Goal: Transaction & Acquisition: Purchase product/service

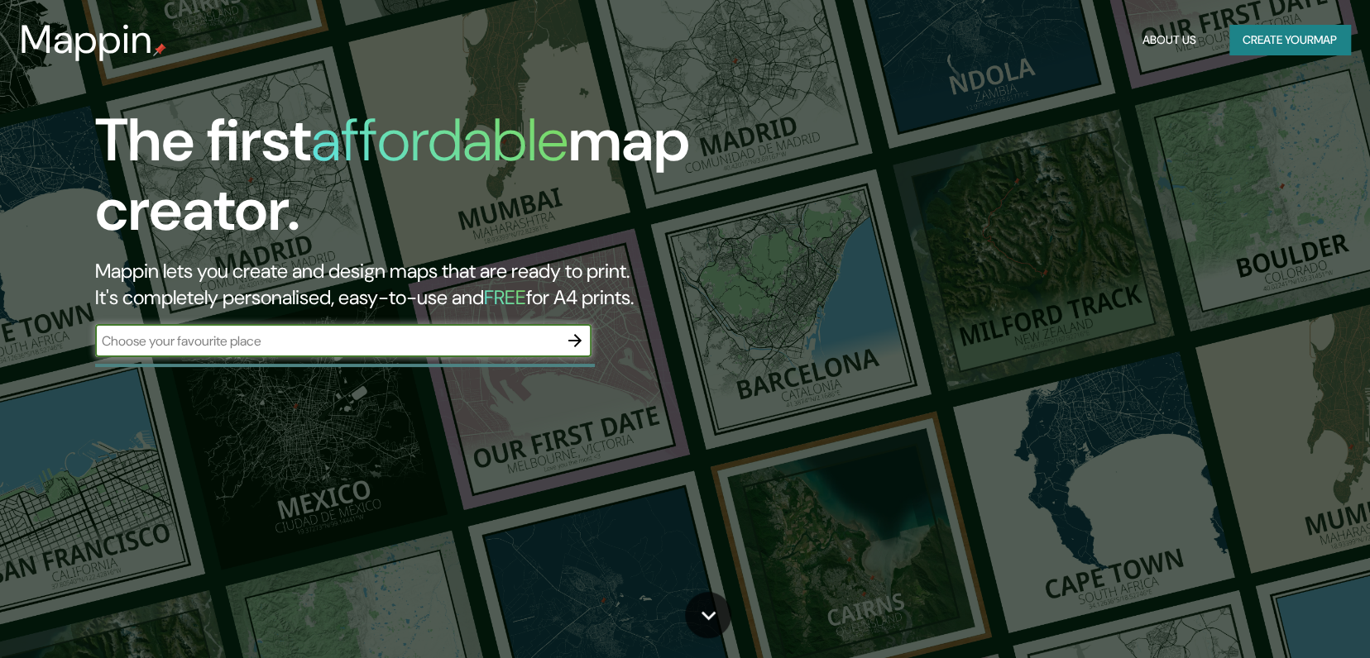
click at [307, 341] on input "text" at bounding box center [326, 341] width 463 height 19
type input "cancun"
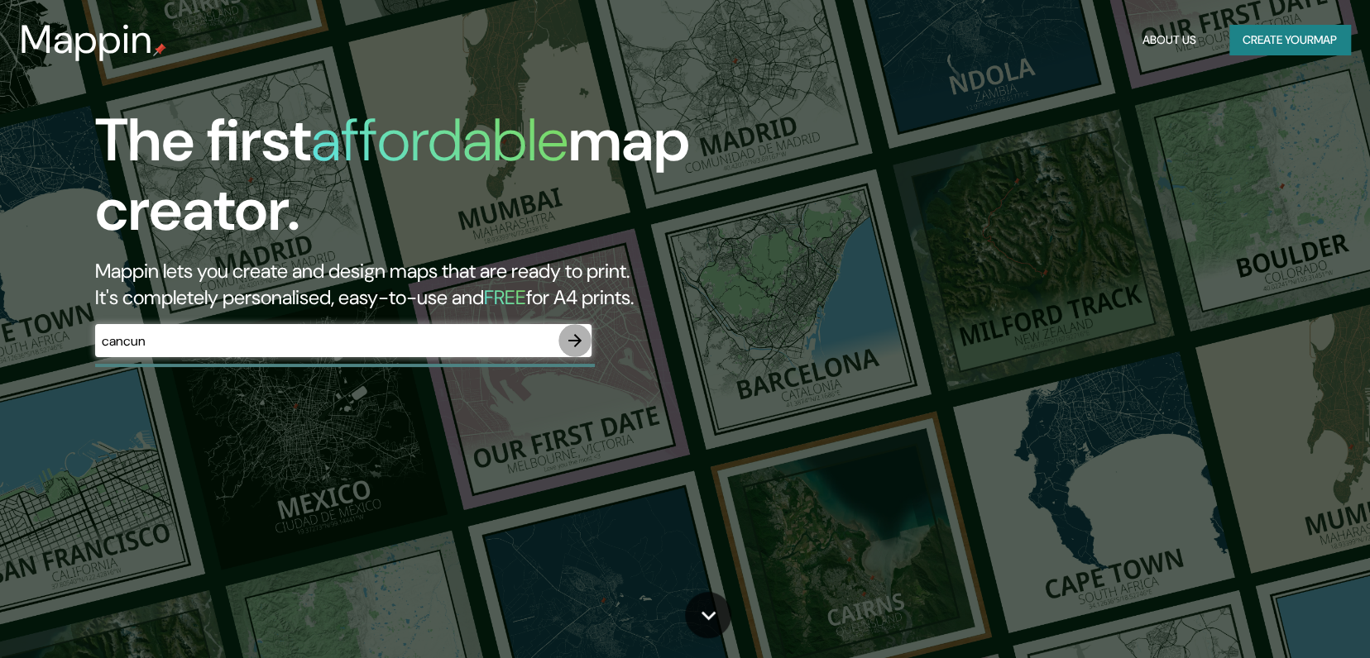
click at [583, 338] on icon "button" at bounding box center [575, 341] width 20 height 20
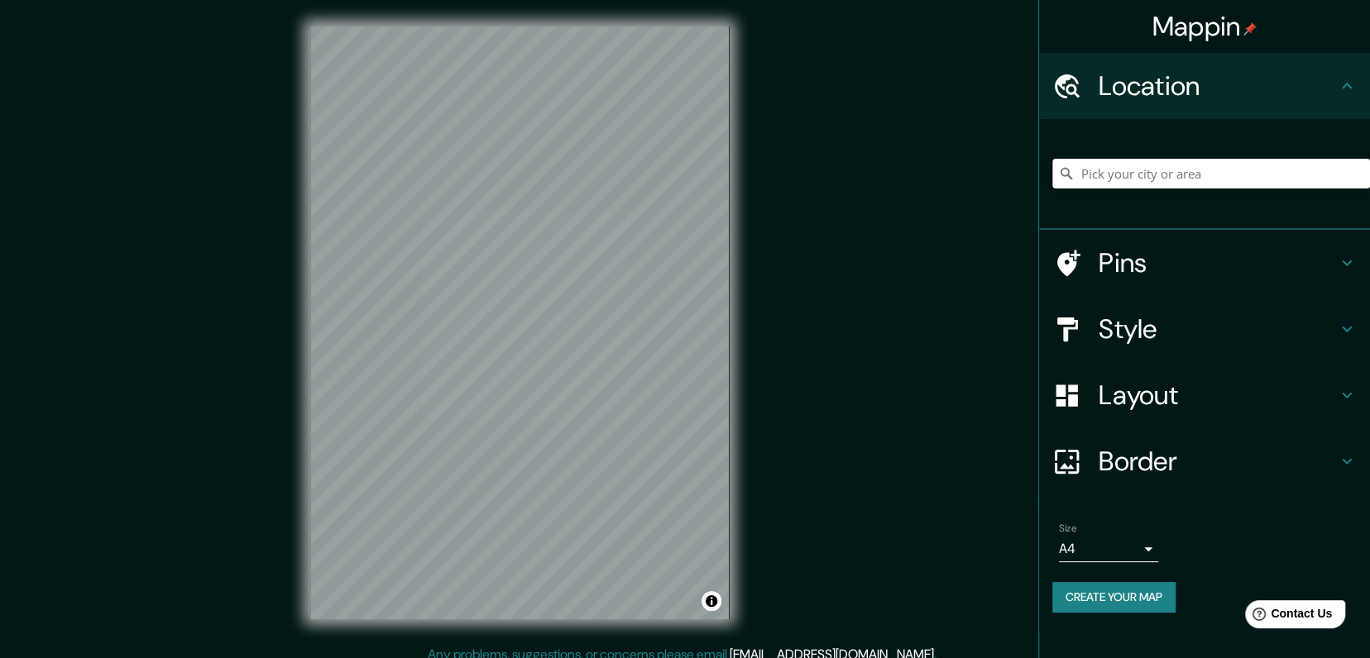
click at [1251, 176] on input "Pick your city or area" at bounding box center [1211, 174] width 318 height 30
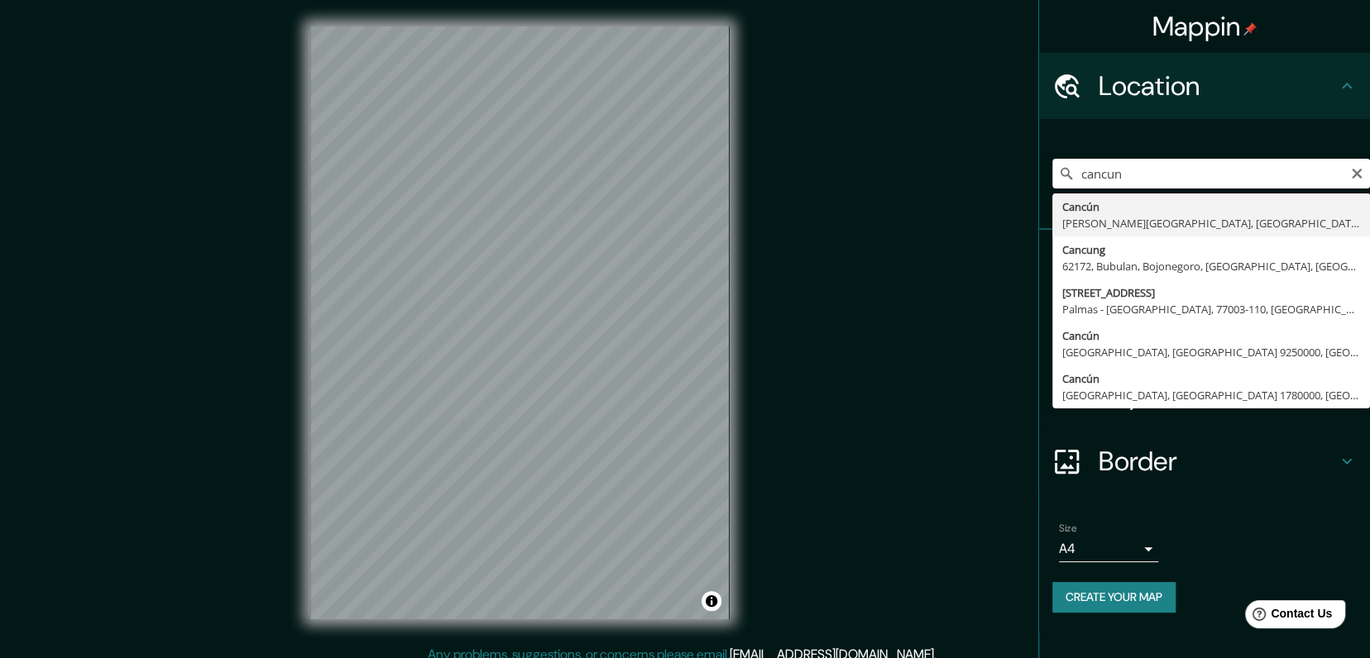
type input "Cancún, [PERSON_NAME][GEOGRAPHIC_DATA], [GEOGRAPHIC_DATA]"
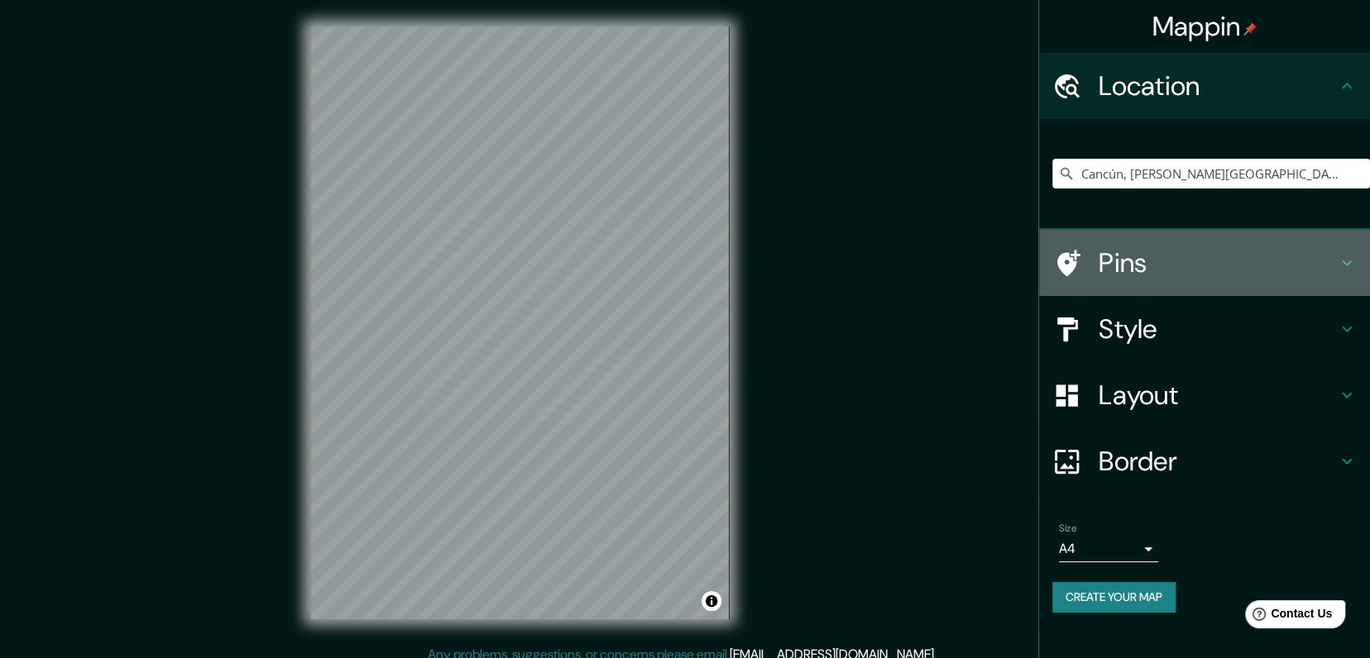
click at [1153, 258] on h4 "Pins" at bounding box center [1217, 262] width 238 height 33
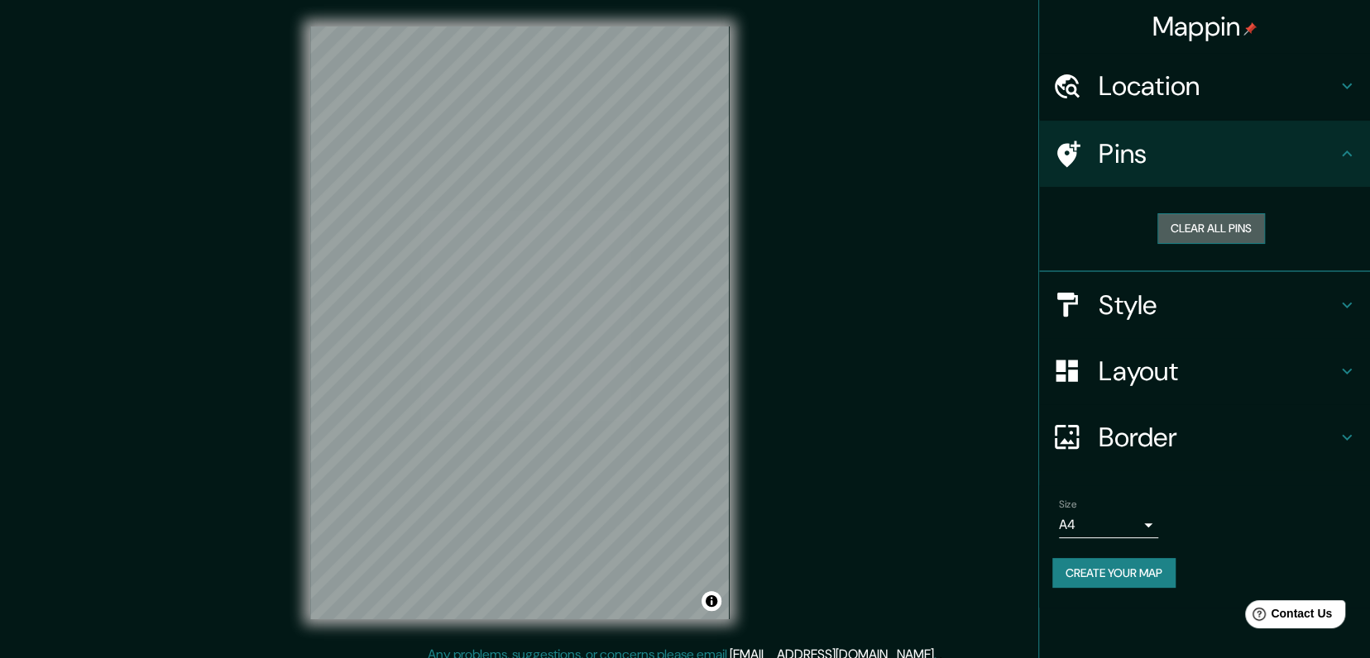
click at [1205, 224] on button "Clear all pins" at bounding box center [1211, 228] width 108 height 31
click at [1137, 155] on h4 "Pins" at bounding box center [1217, 153] width 238 height 33
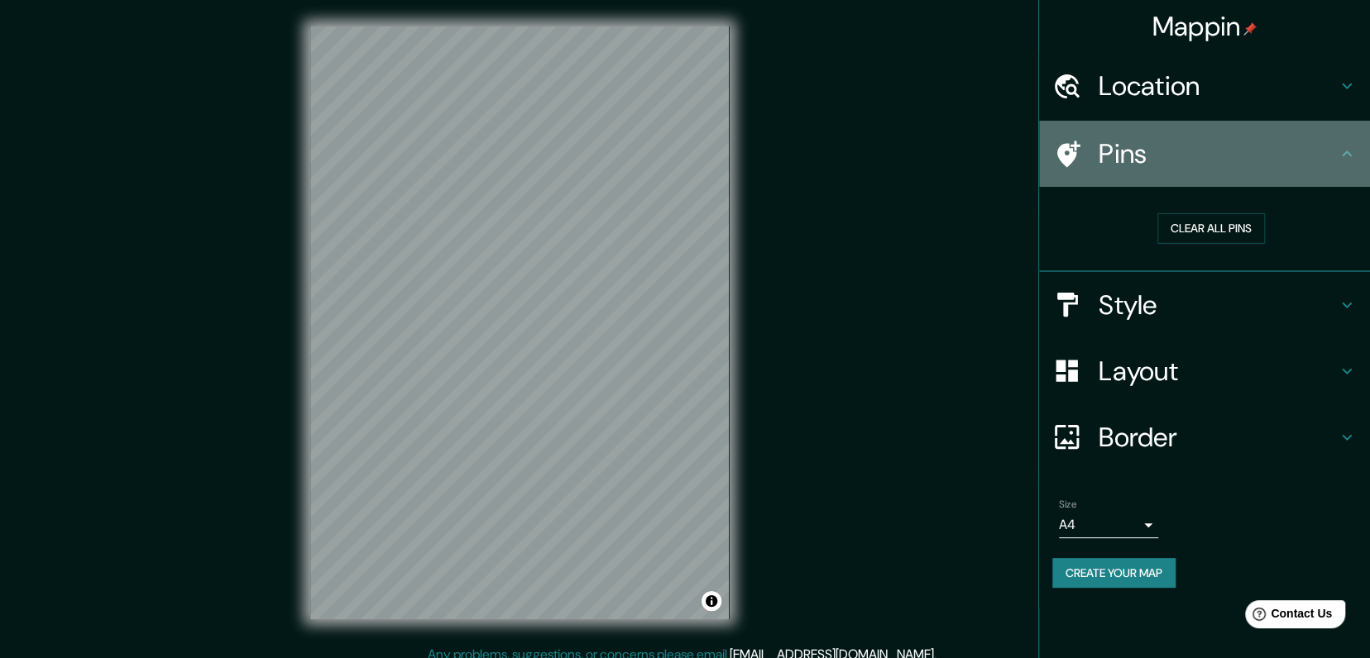
click at [1076, 149] on icon at bounding box center [1066, 154] width 29 height 29
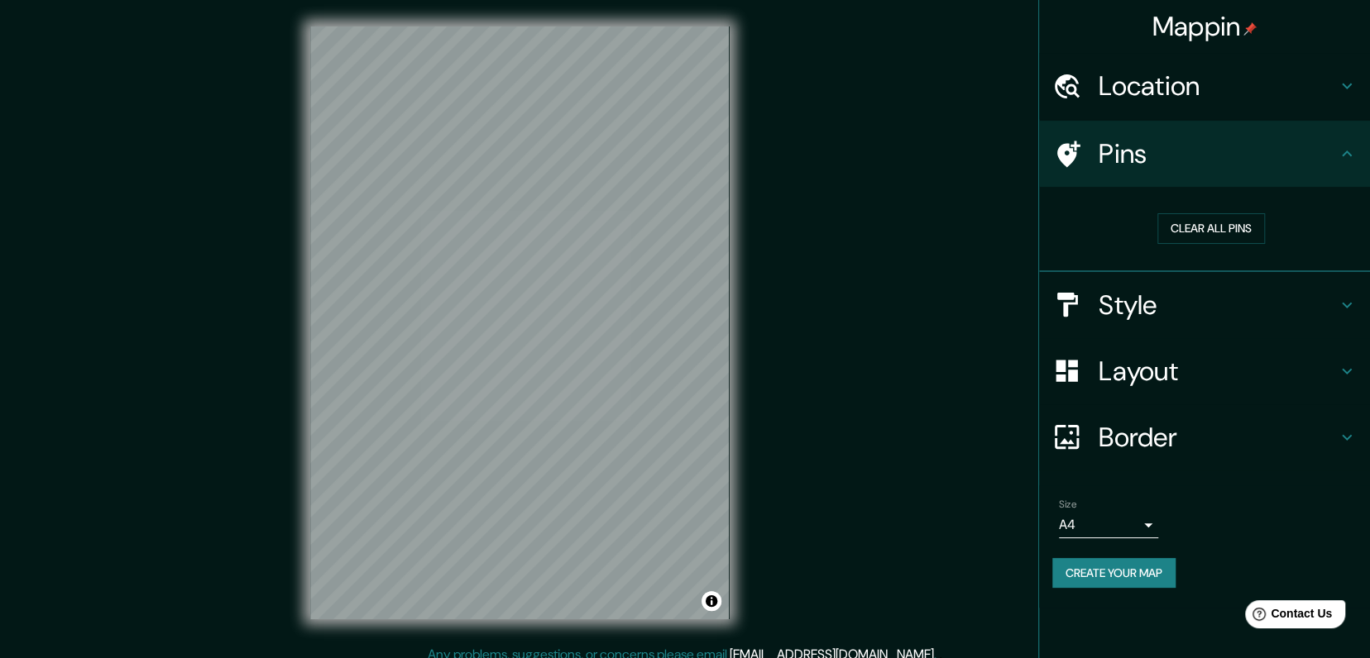
click at [1201, 93] on h4 "Location" at bounding box center [1217, 85] width 238 height 33
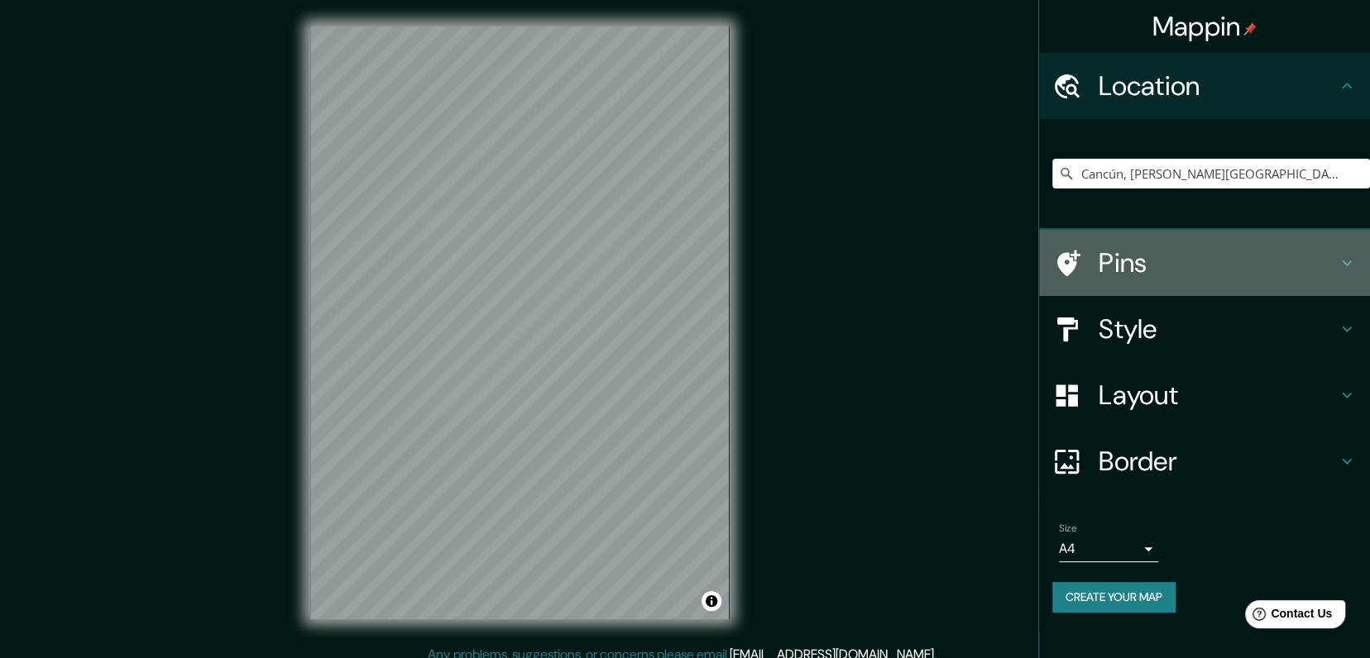
click at [1343, 262] on icon at bounding box center [1347, 264] width 10 height 6
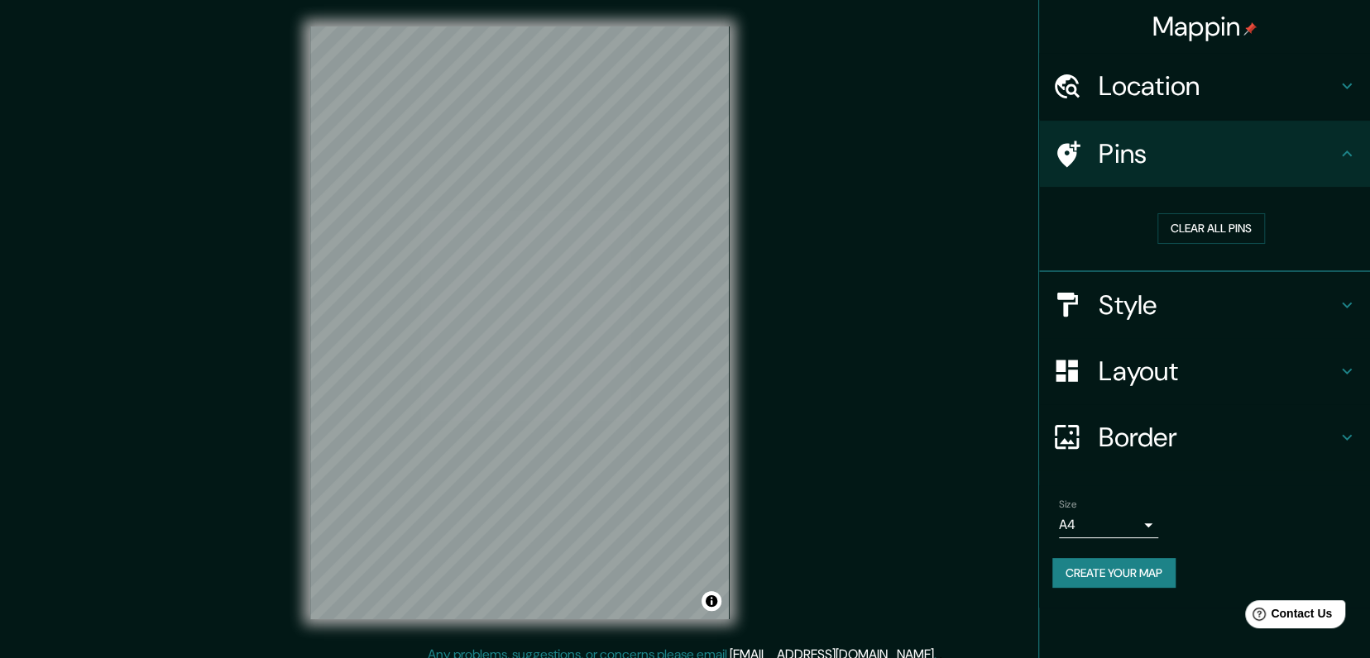
drag, startPoint x: 1146, startPoint y: 151, endPoint x: 856, endPoint y: 99, distance: 294.9
click at [841, 99] on div "Mappin Location [GEOGRAPHIC_DATA], [PERSON_NAME][GEOGRAPHIC_DATA], [GEOGRAPHIC_…" at bounding box center [685, 336] width 1370 height 672
click at [1151, 87] on h4 "Location" at bounding box center [1217, 85] width 238 height 33
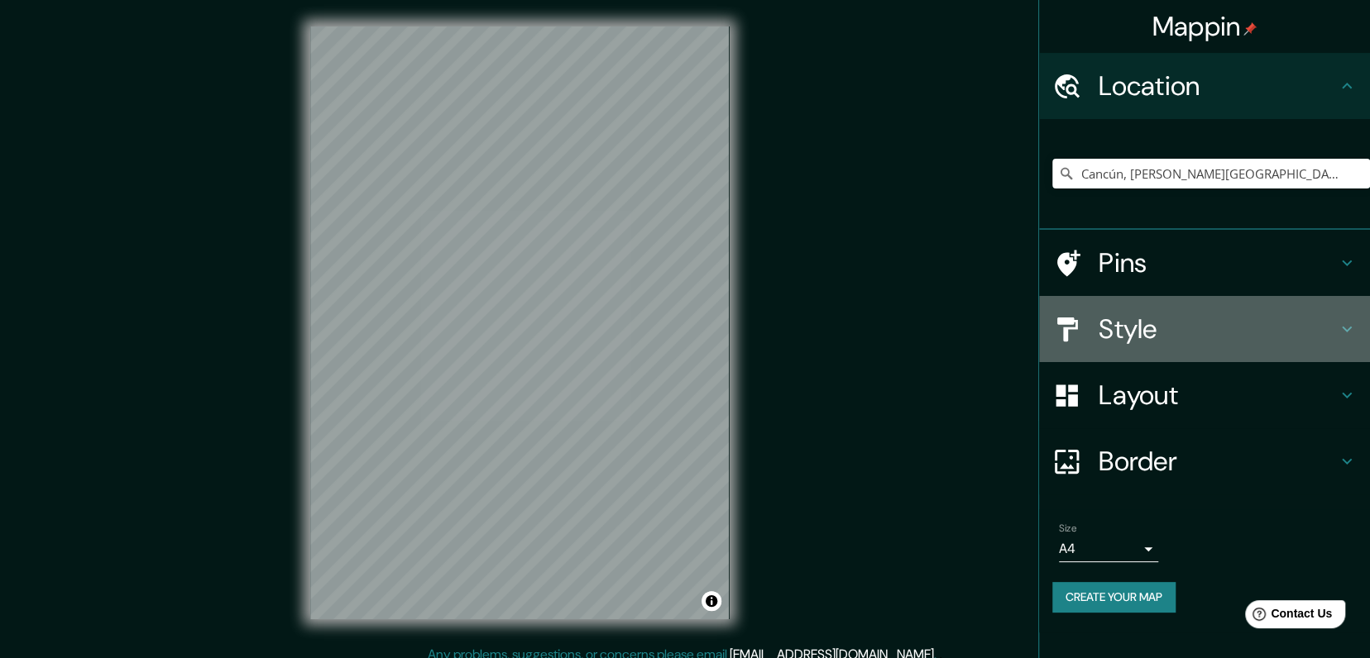
click at [1146, 313] on h4 "Style" at bounding box center [1217, 329] width 238 height 33
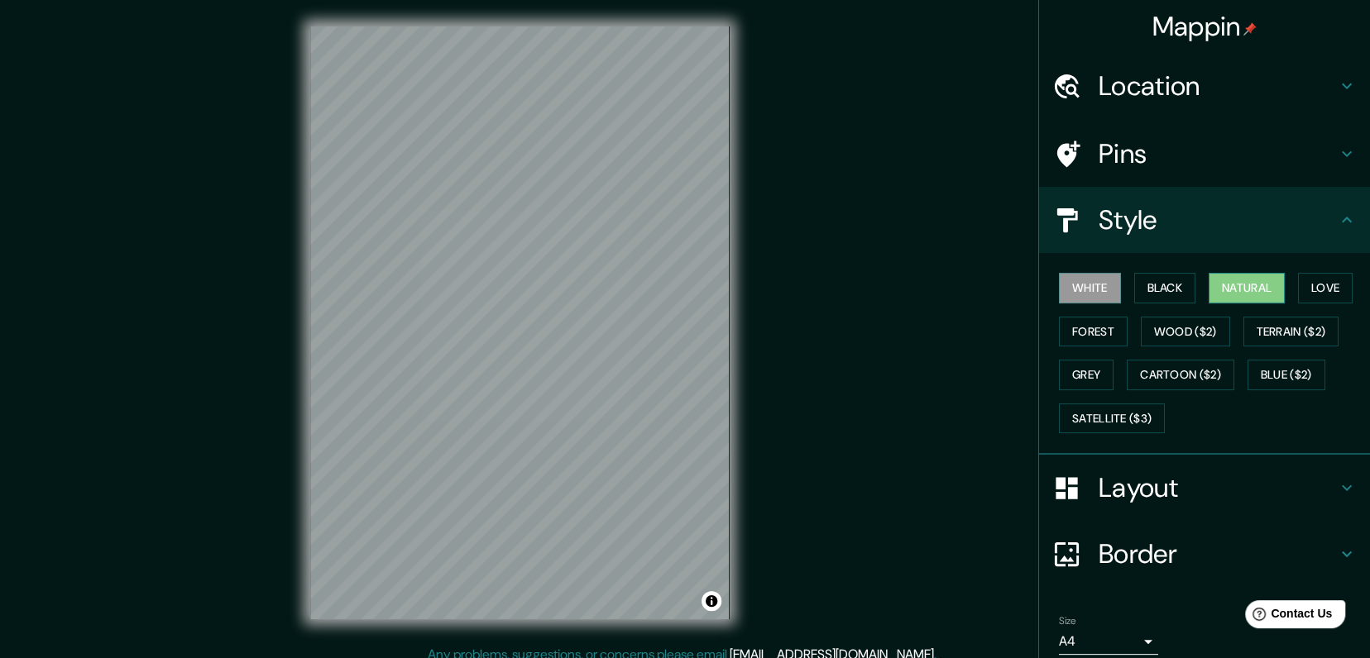
click at [1251, 292] on button "Natural" at bounding box center [1246, 288] width 76 height 31
click at [1075, 366] on button "Grey" at bounding box center [1086, 375] width 55 height 31
